Goal: Task Accomplishment & Management: Manage account settings

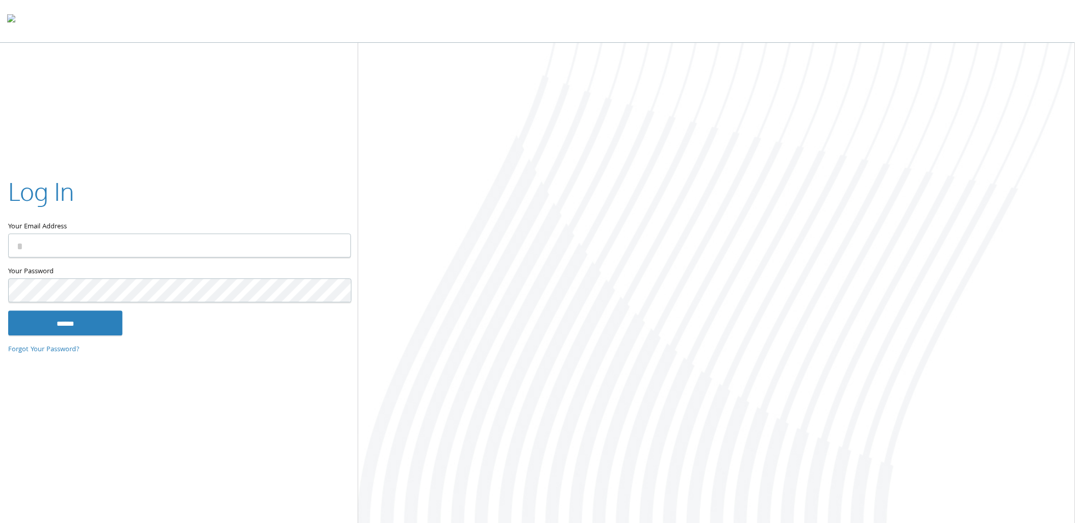
type input "**********"
click at [87, 334] on input "******" at bounding box center [65, 323] width 114 height 24
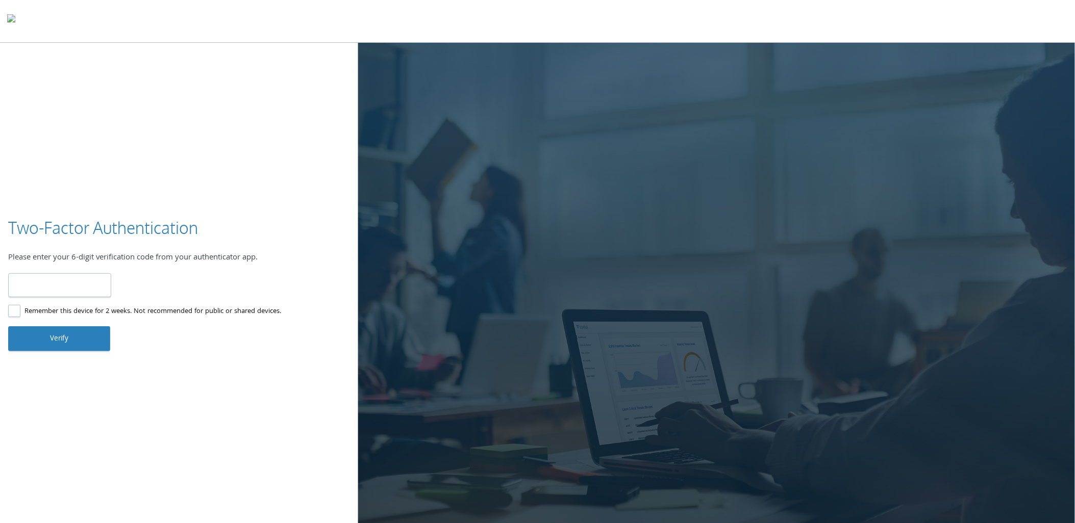
click at [39, 286] on input "number" at bounding box center [59, 285] width 103 height 24
type input "******"
